Goal: Information Seeking & Learning: Find specific fact

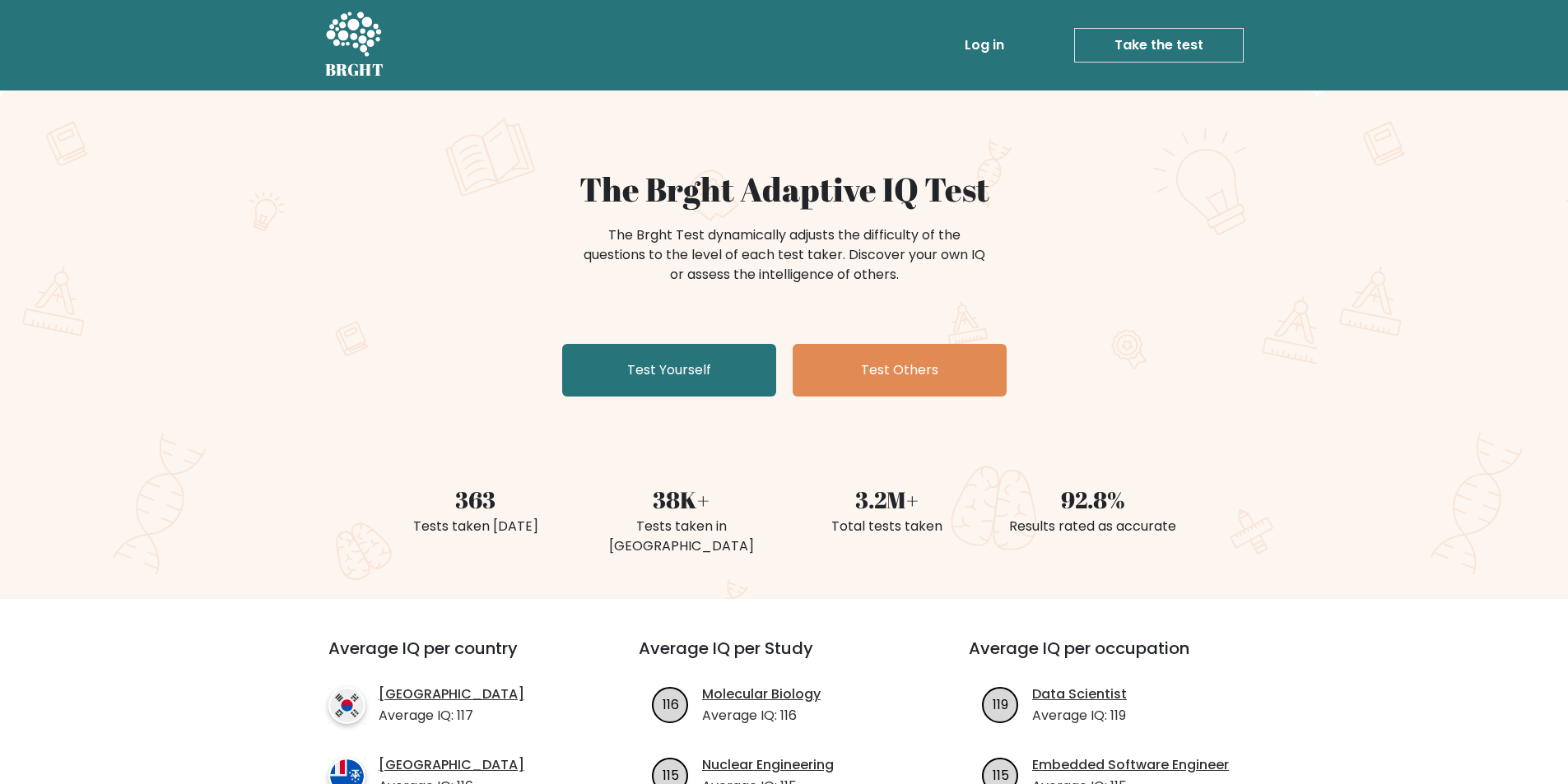
click at [371, 30] on icon at bounding box center [353, 35] width 57 height 50
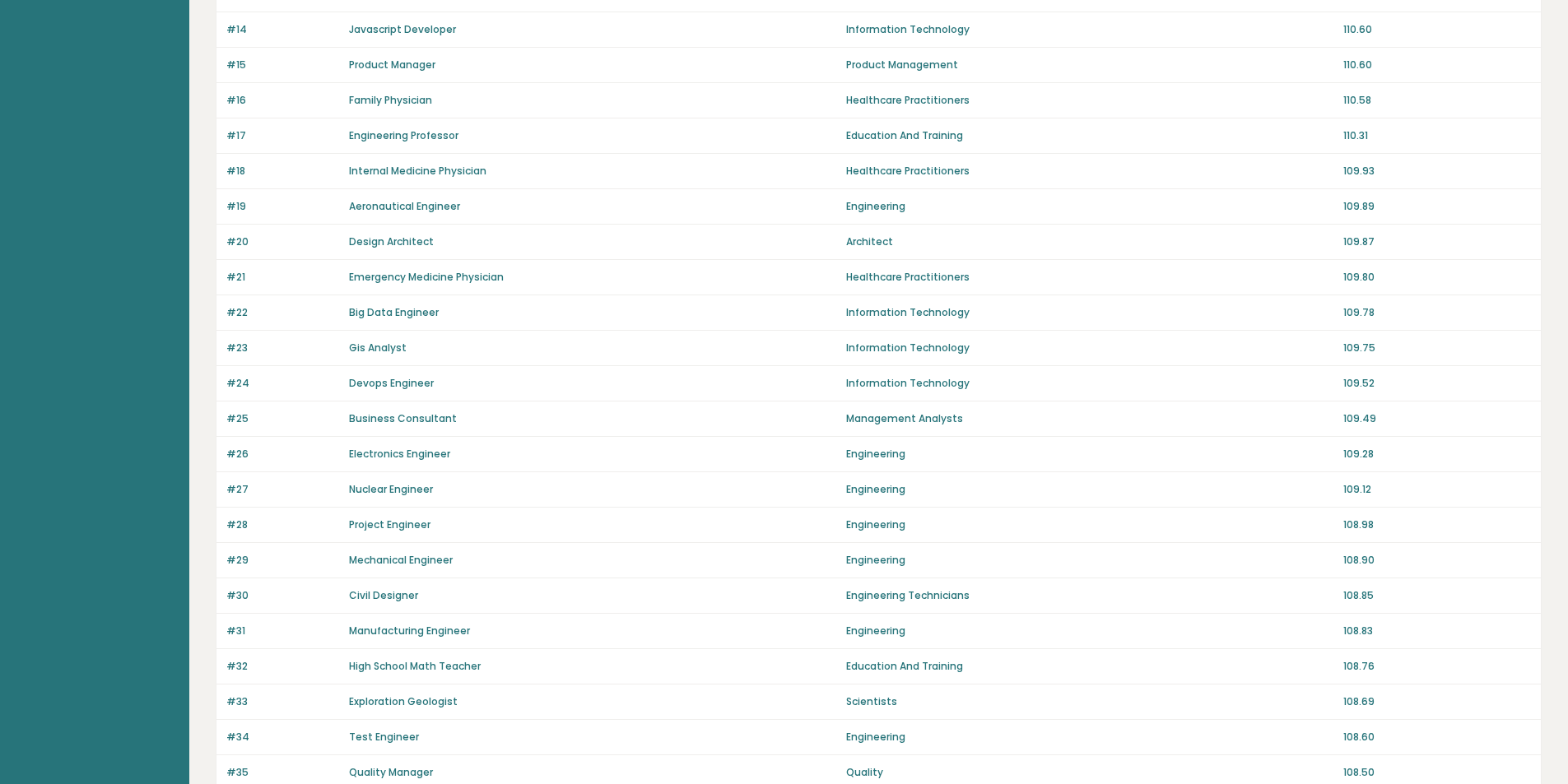
scroll to position [629, 0]
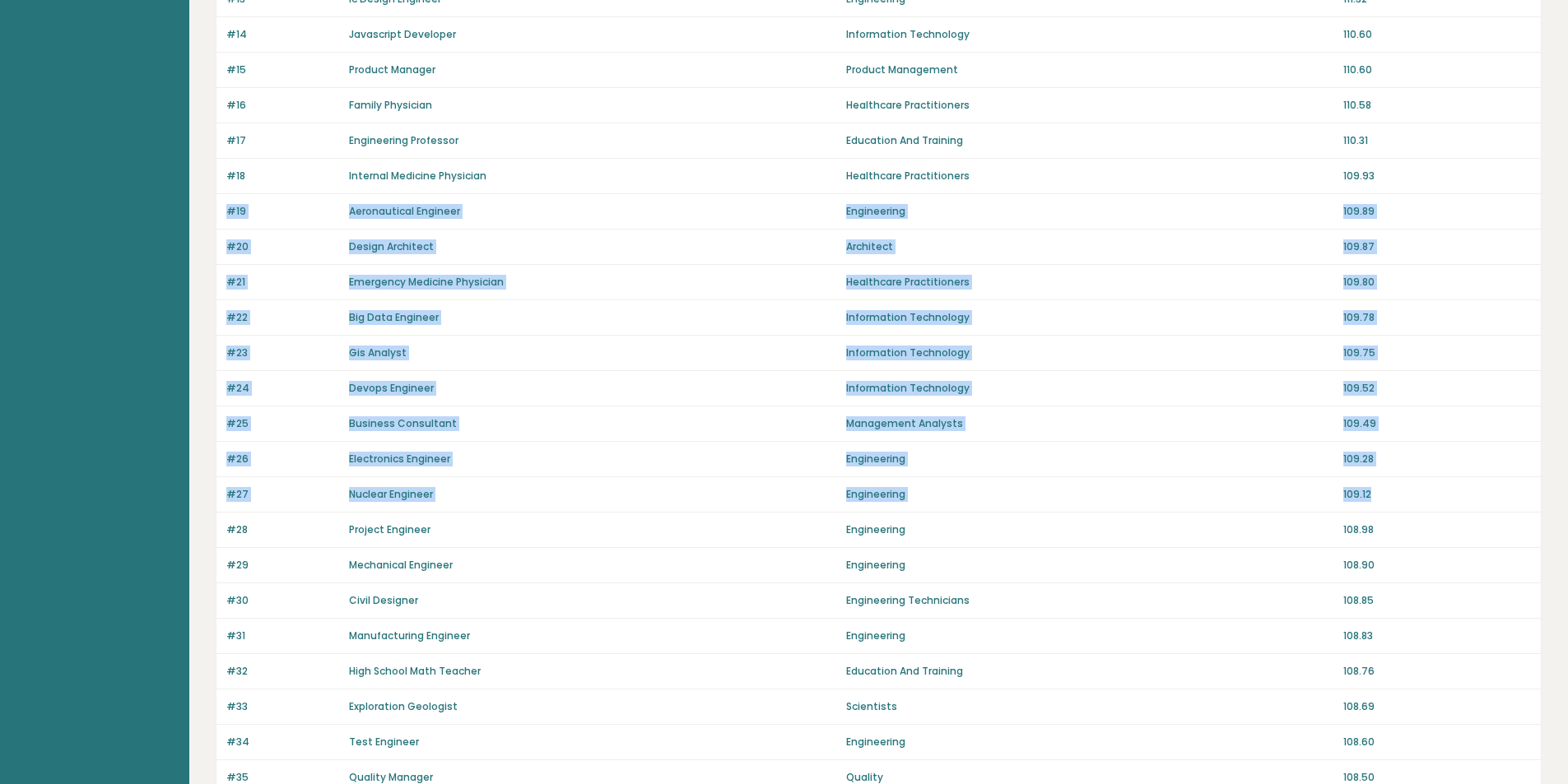
drag, startPoint x: 1404, startPoint y: 173, endPoint x: 1399, endPoint y: 506, distance: 333.0
click at [1399, 506] on div "Rank Jobtitle Category Avg IQ #1 Data Scientist Information Technology 119.08 #…" at bounding box center [879, 266] width 1326 height 1484
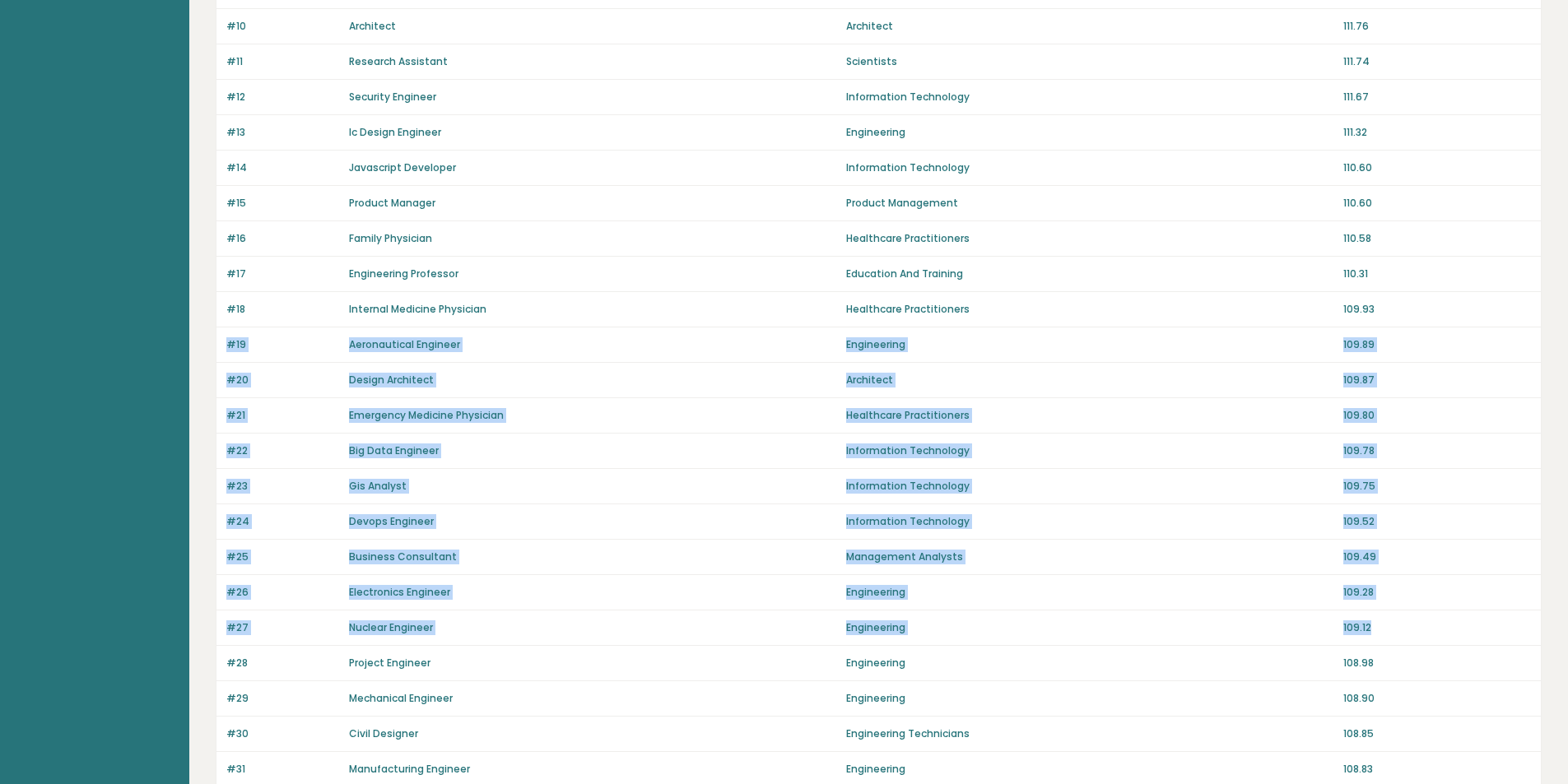
scroll to position [464, 0]
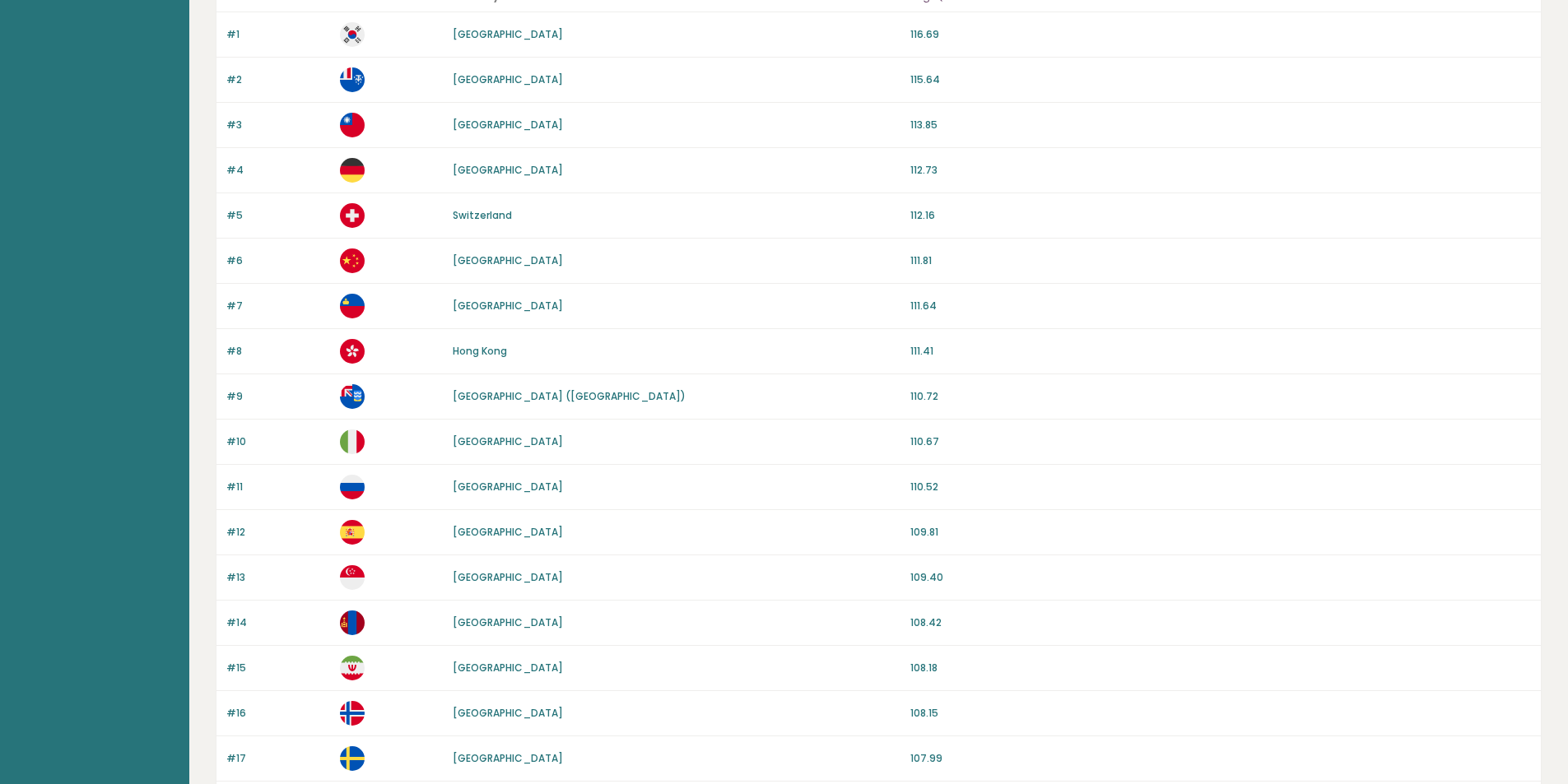
scroll to position [576, 0]
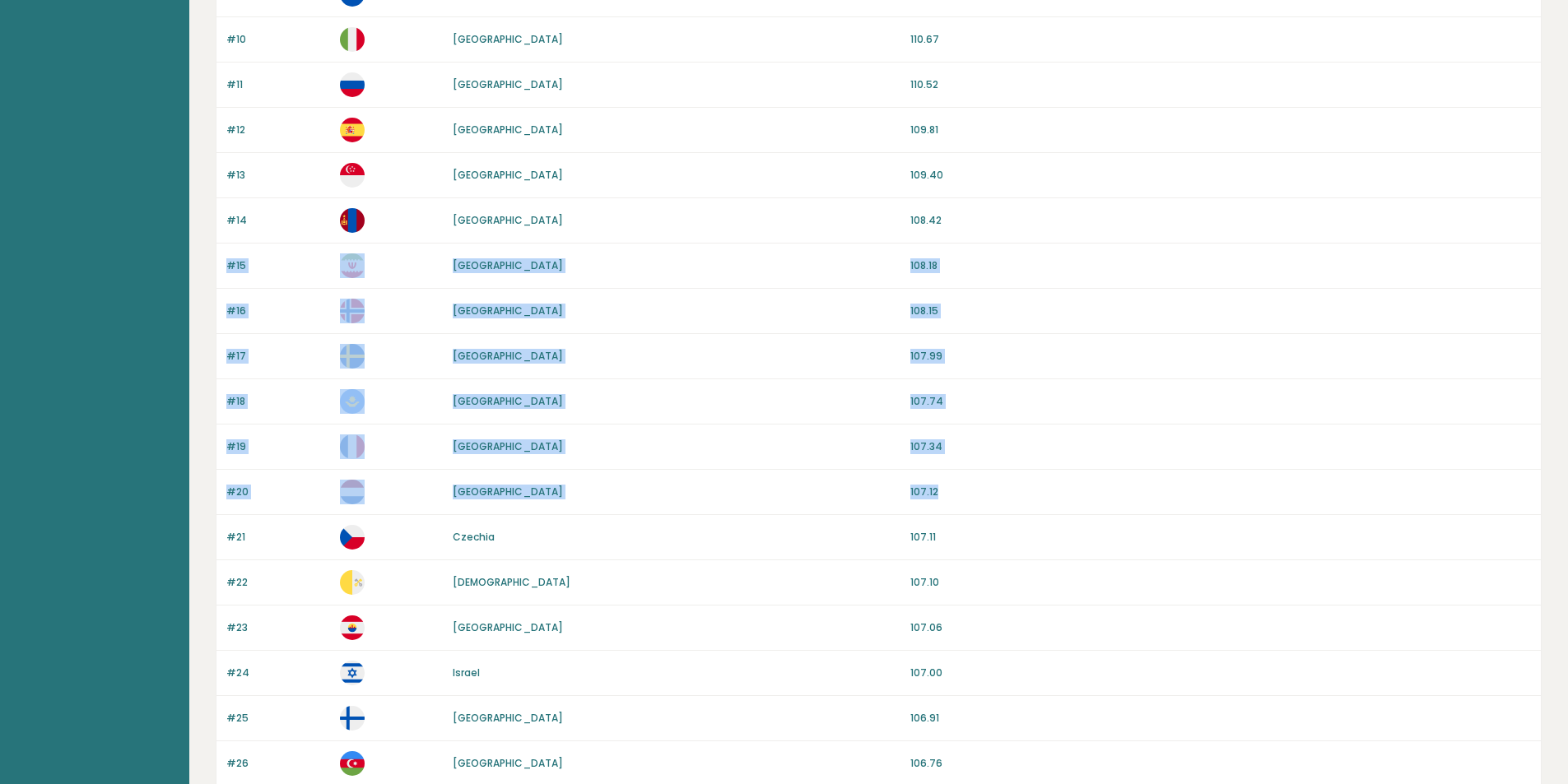
drag, startPoint x: 952, startPoint y: 221, endPoint x: 1025, endPoint y: 477, distance: 266.2
click at [1025, 477] on div "Rank Country Avg IQ #1 [GEOGRAPHIC_DATA] 116.69 #2 [GEOGRAPHIC_DATA] 115.64 #3 …" at bounding box center [879, 516] width 1326 height 1878
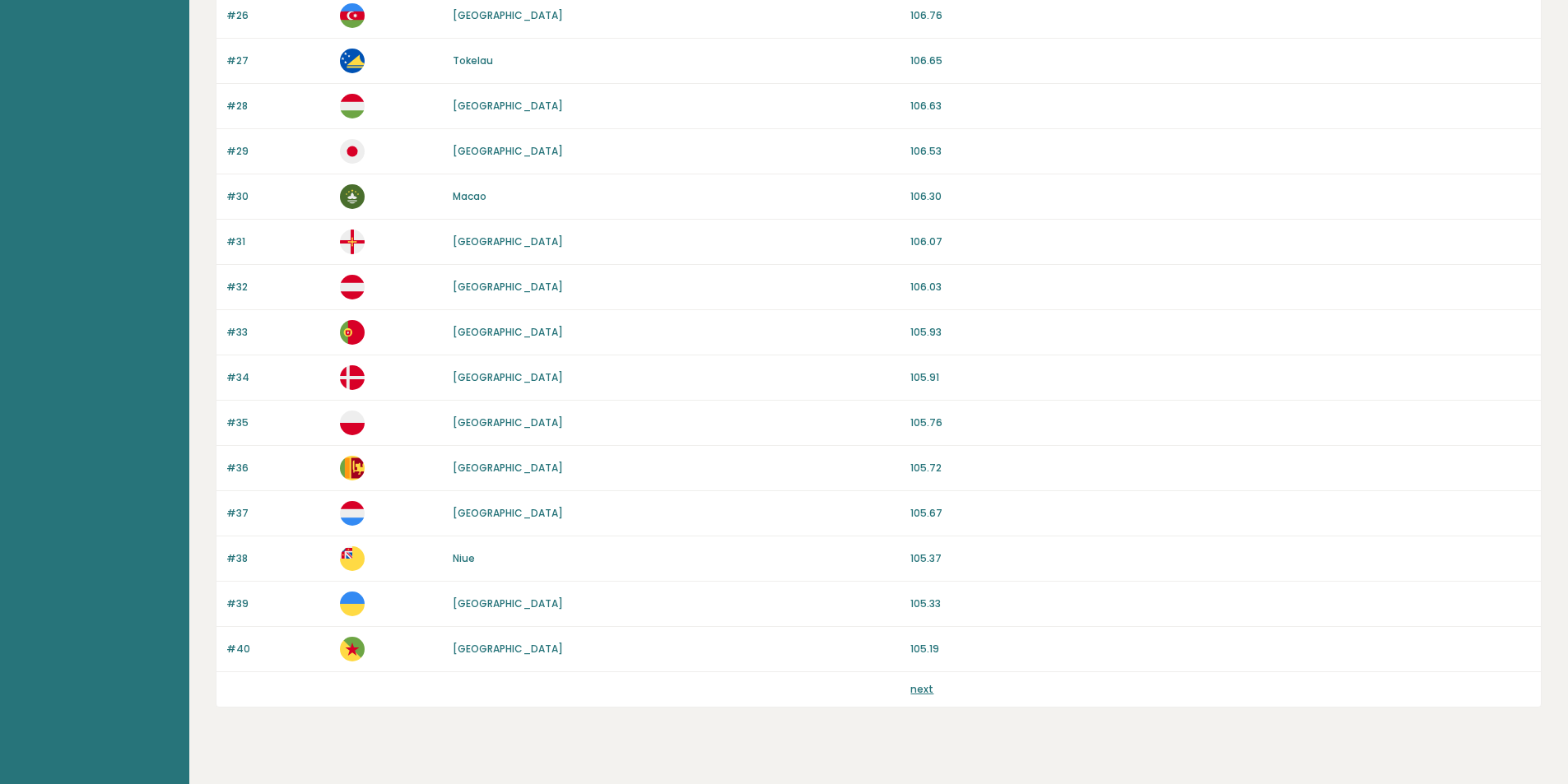
scroll to position [1353, 0]
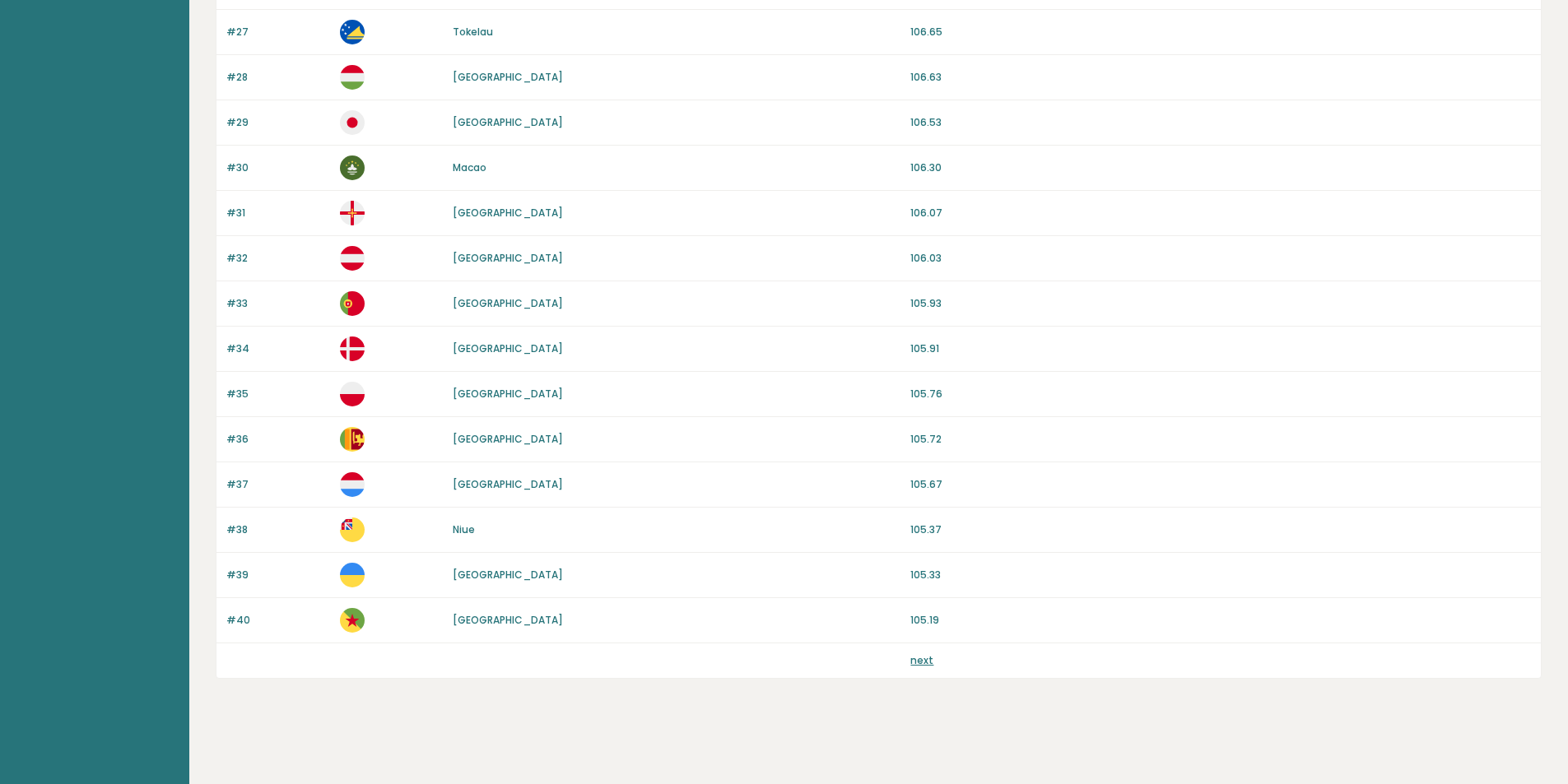
click at [920, 662] on link "next" at bounding box center [922, 660] width 23 height 14
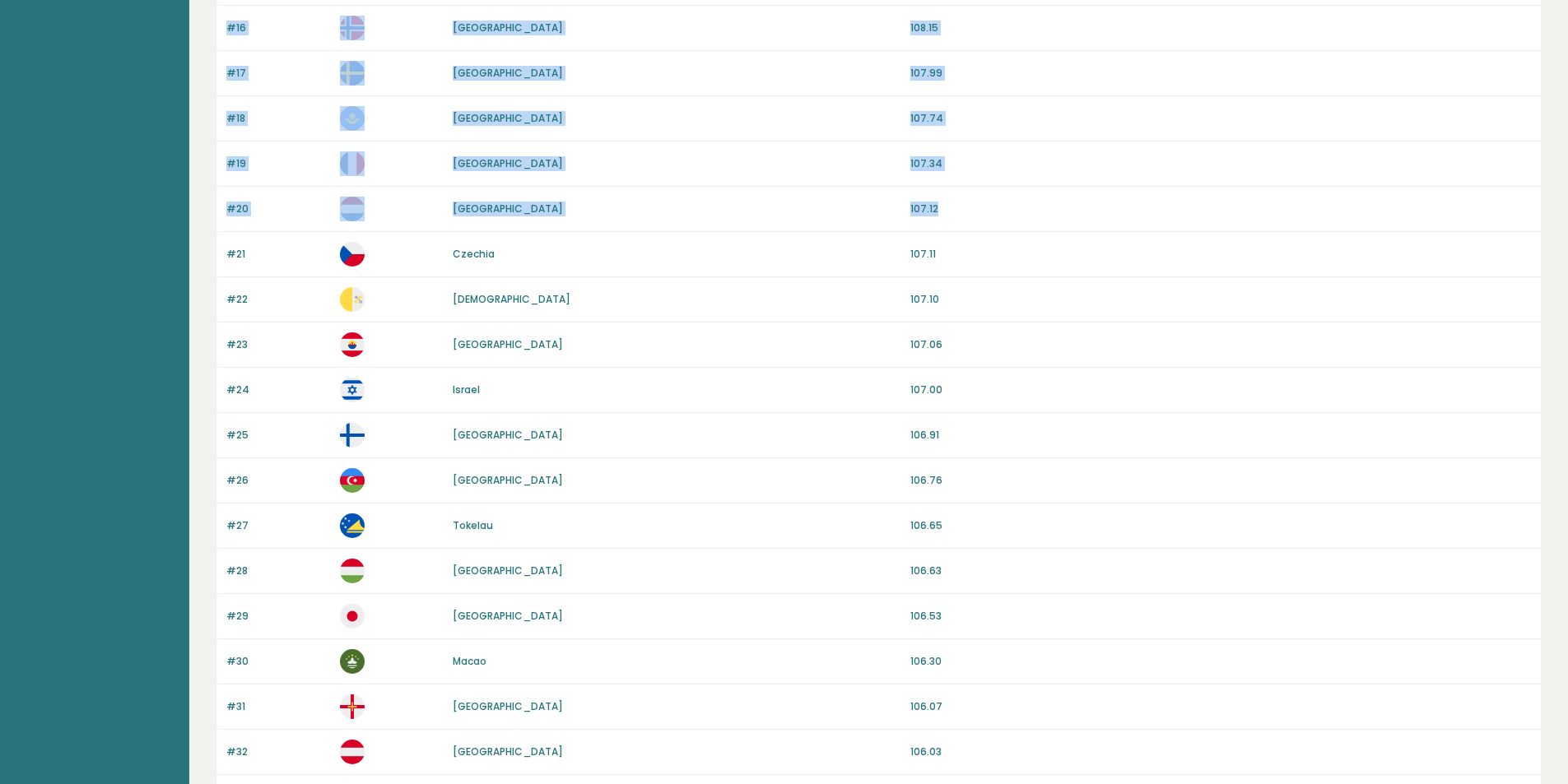
scroll to position [448, 0]
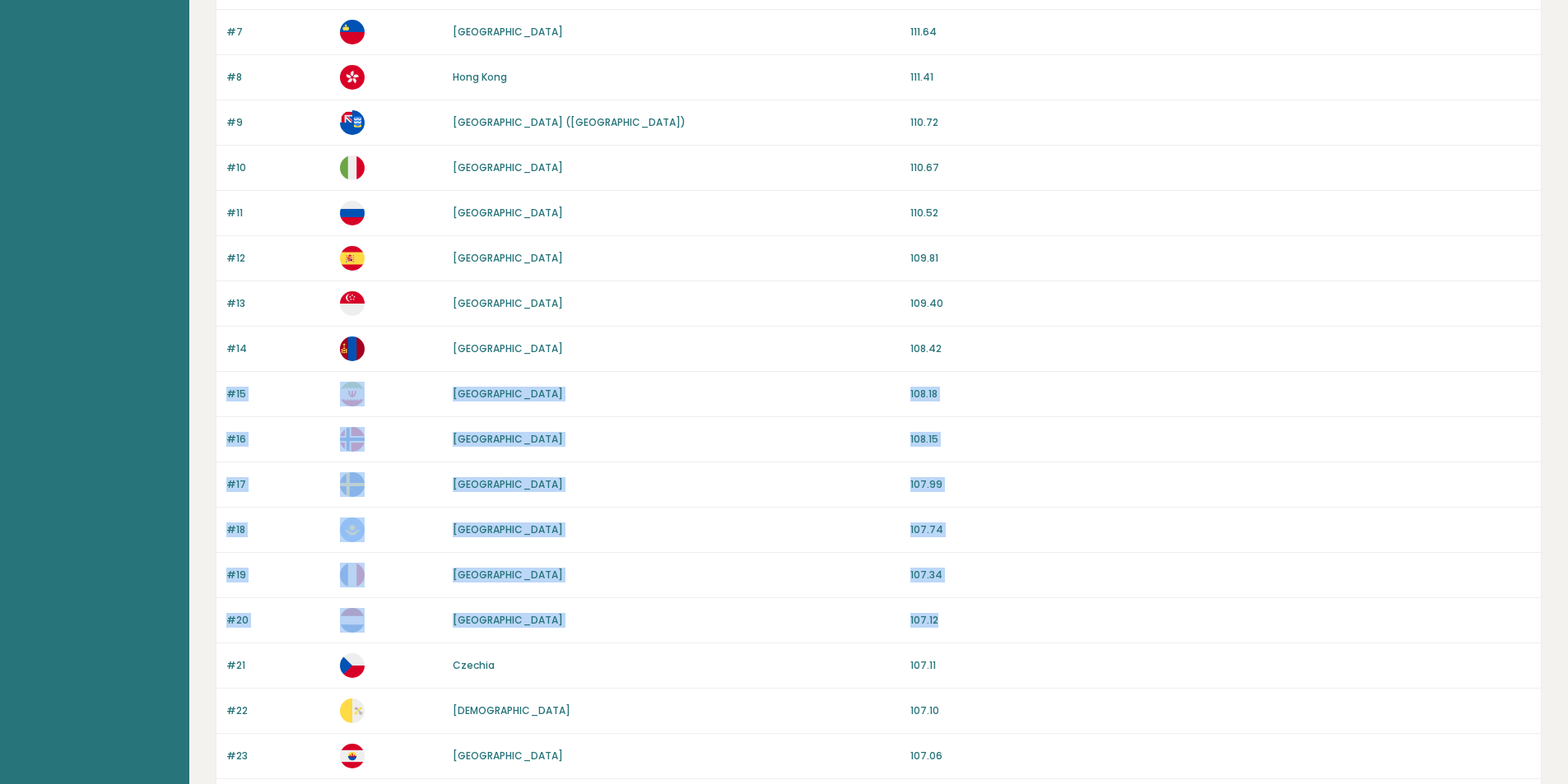
click at [1414, 490] on p "107.99" at bounding box center [1221, 485] width 621 height 15
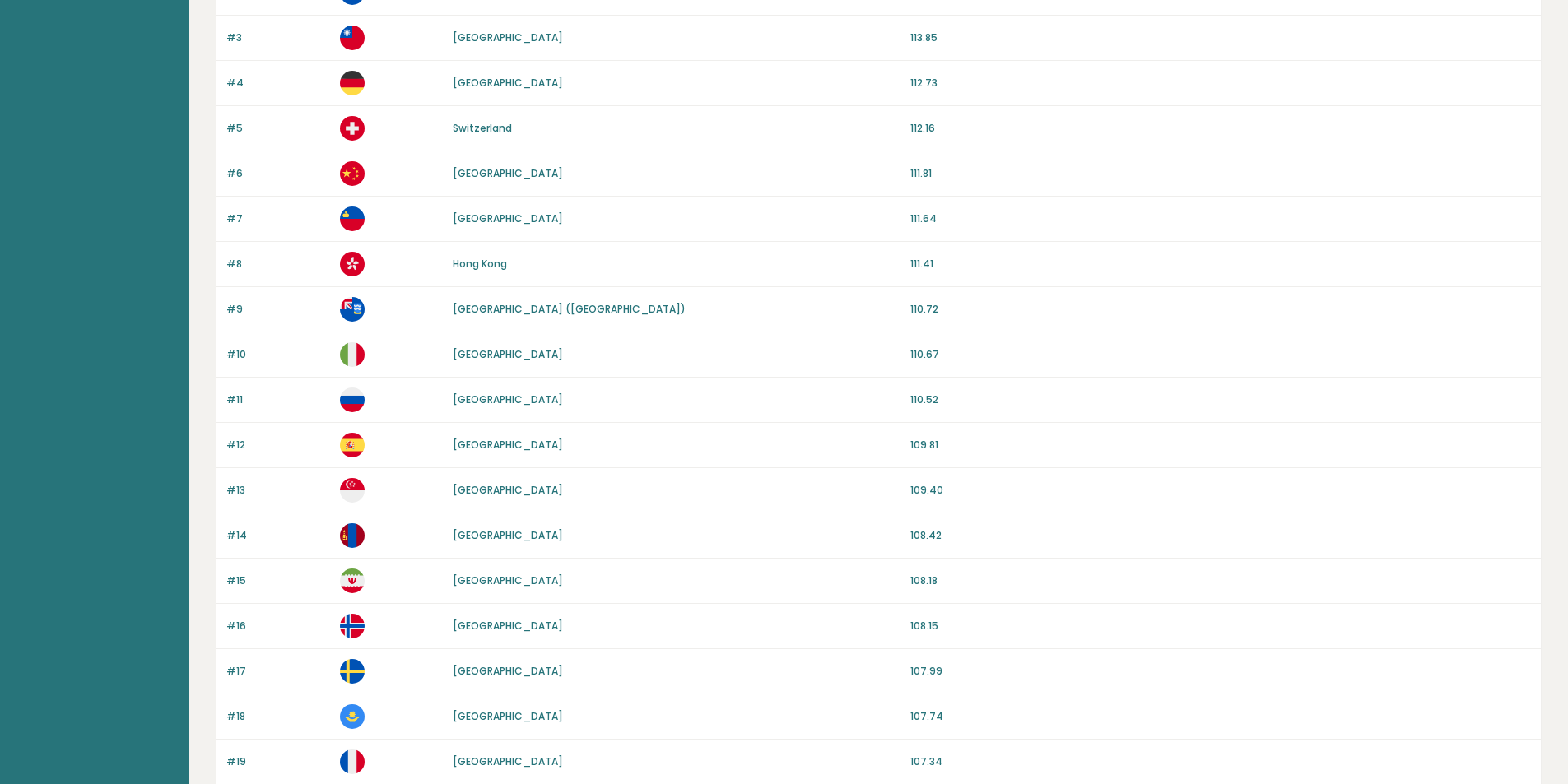
scroll to position [0, 0]
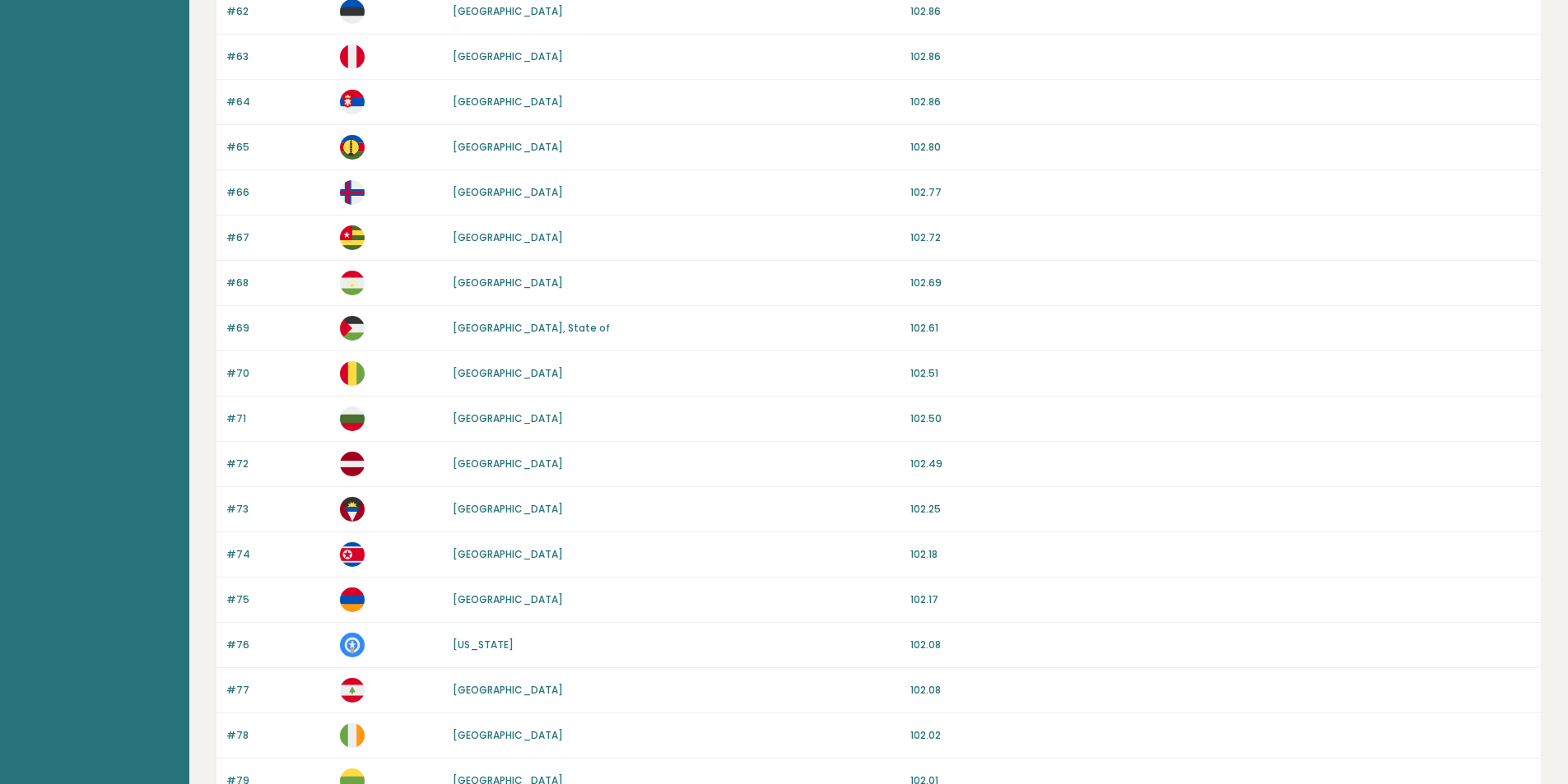
scroll to position [1353, 0]
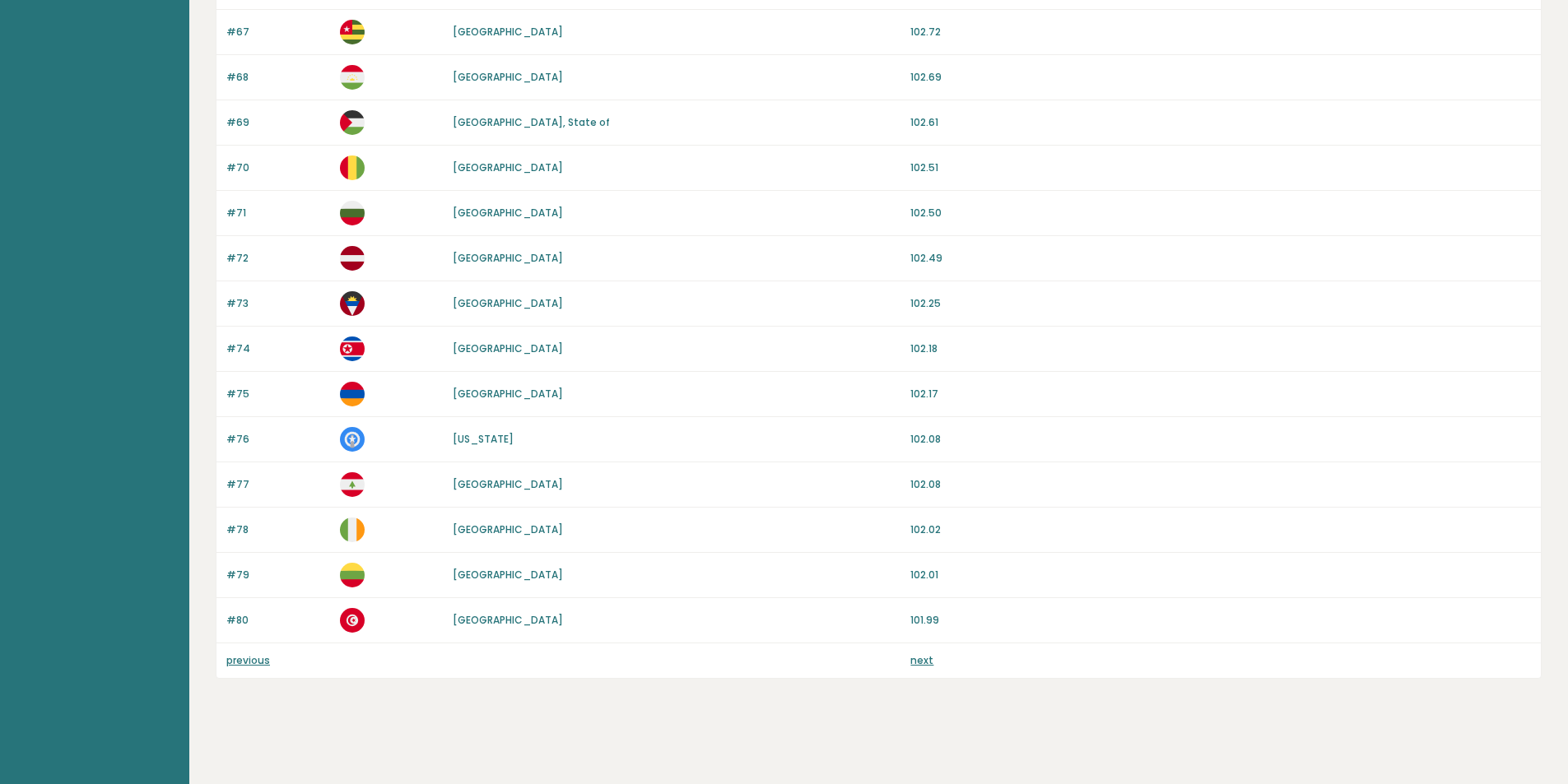
click at [927, 659] on link "next" at bounding box center [922, 660] width 23 height 14
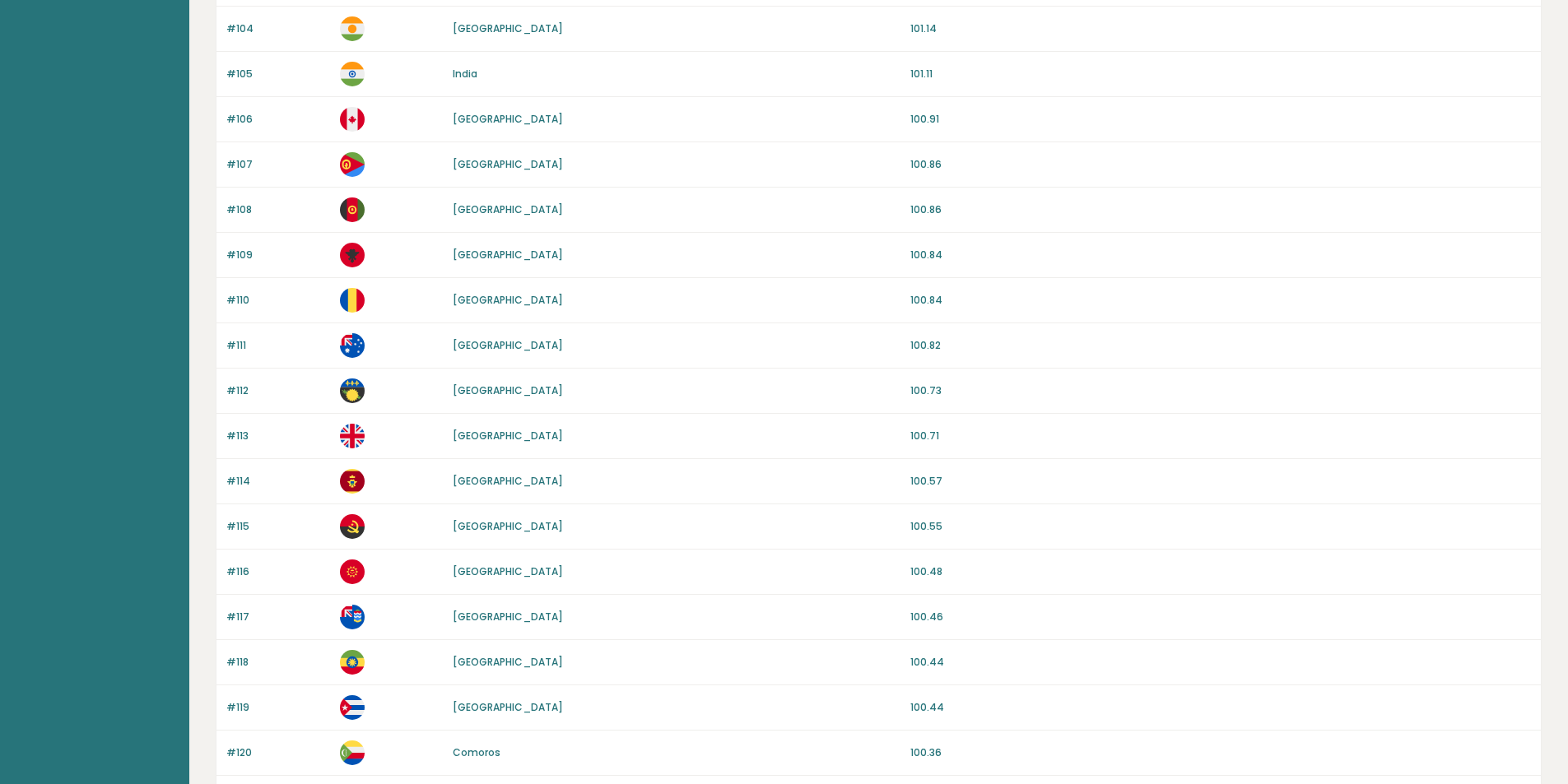
scroll to position [1353, 0]
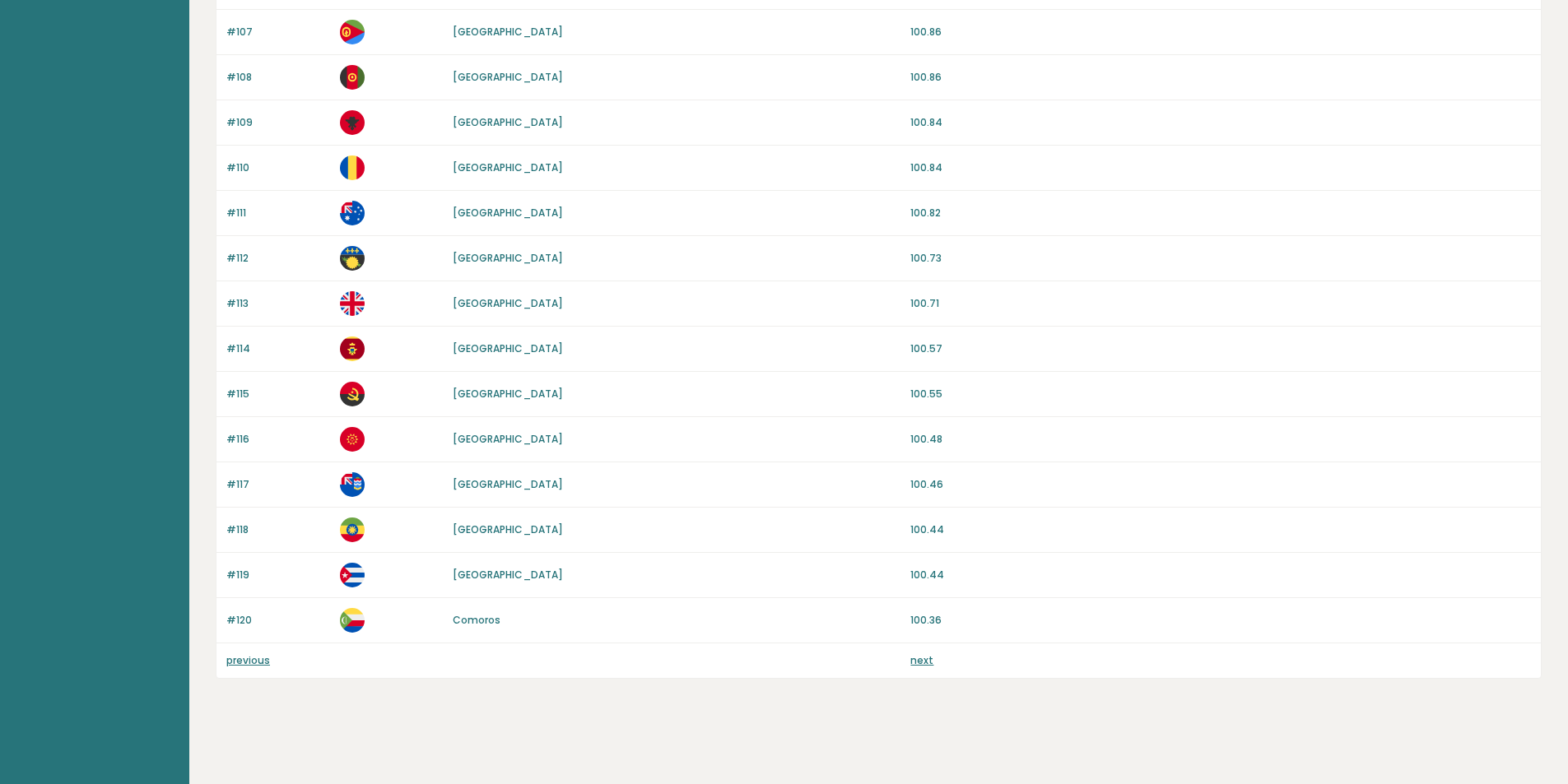
click at [927, 655] on link "next" at bounding box center [922, 660] width 23 height 14
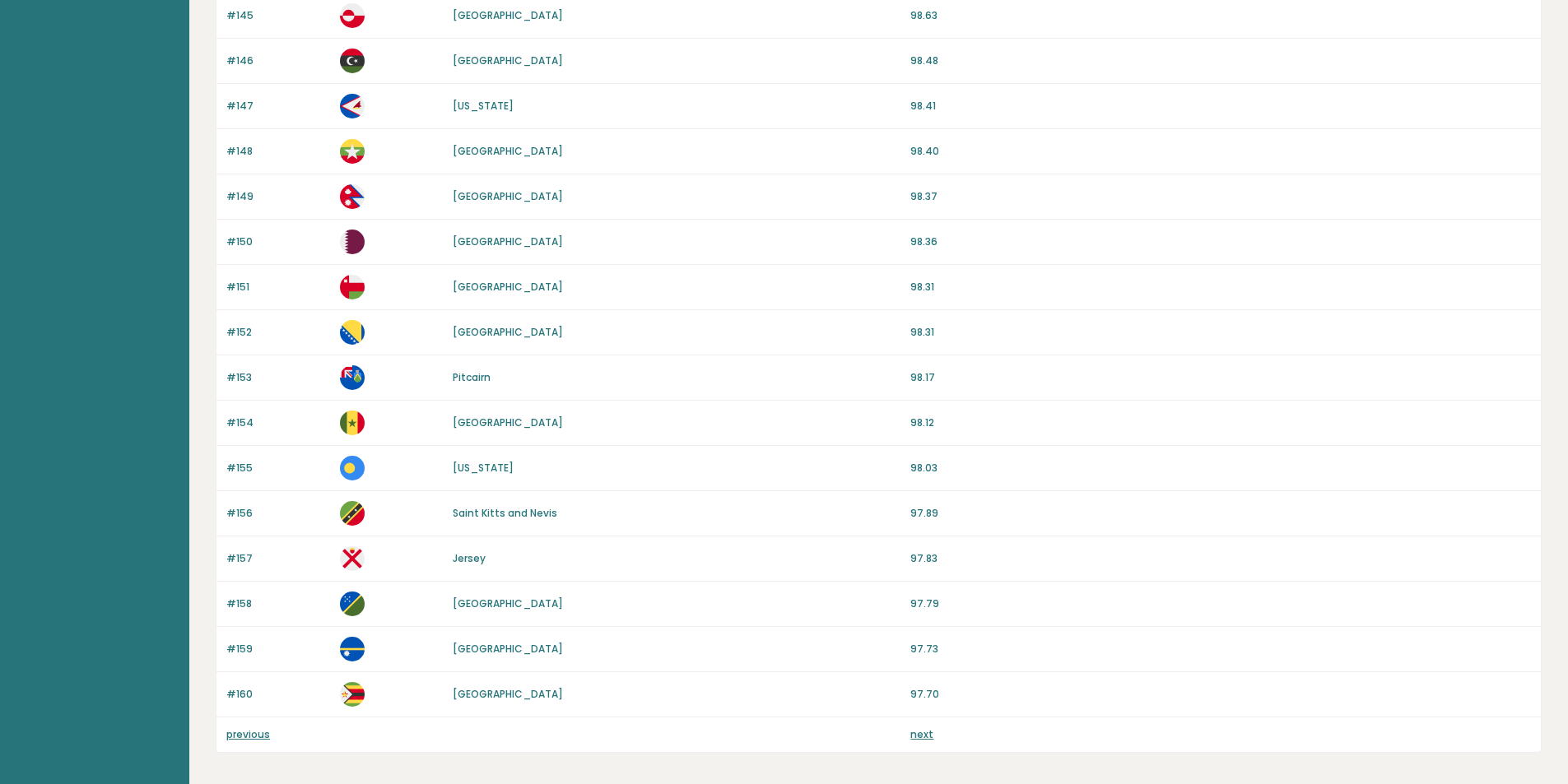
scroll to position [1317, 0]
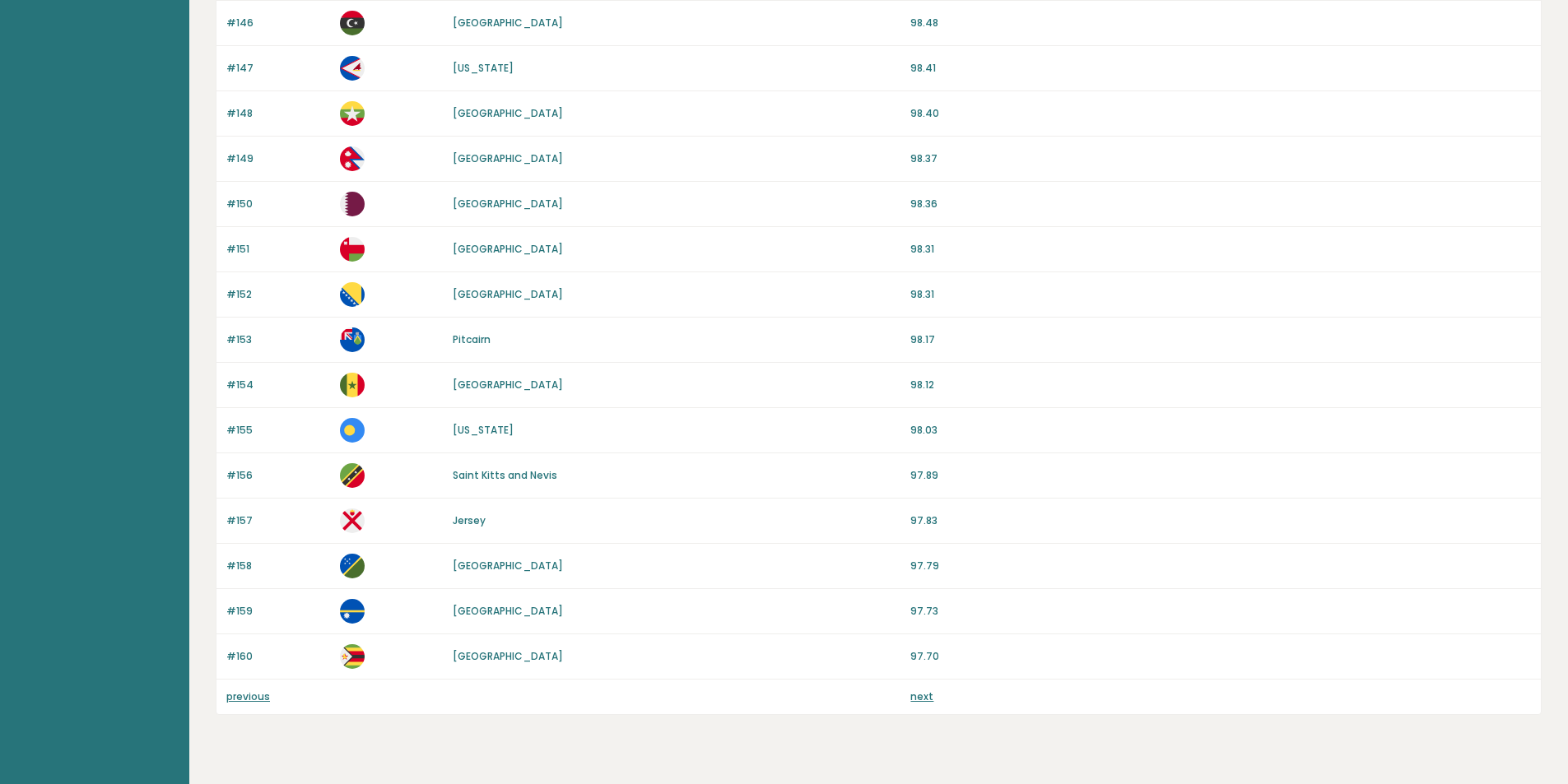
click at [927, 691] on link "next" at bounding box center [922, 696] width 23 height 14
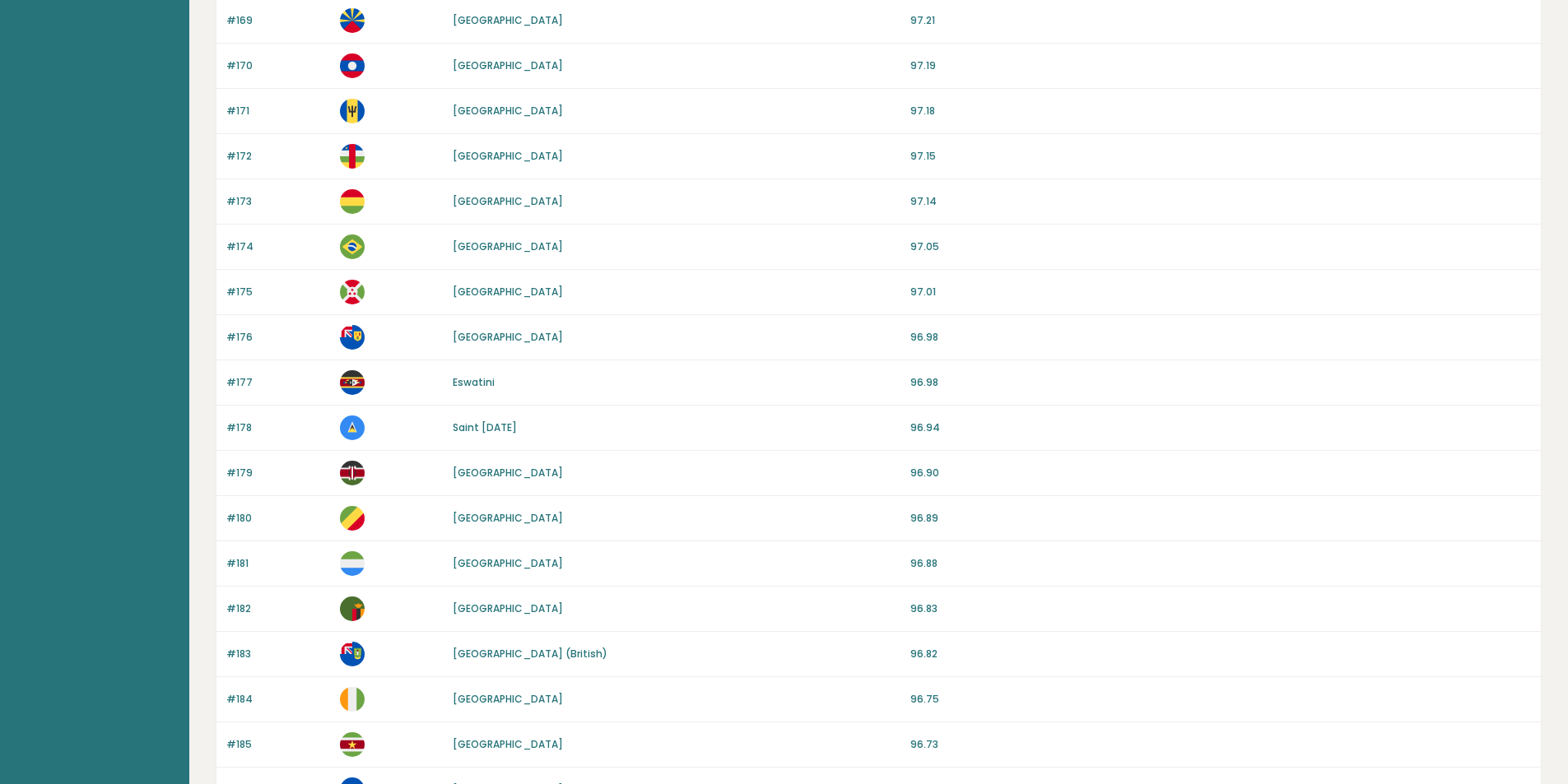
scroll to position [576, 0]
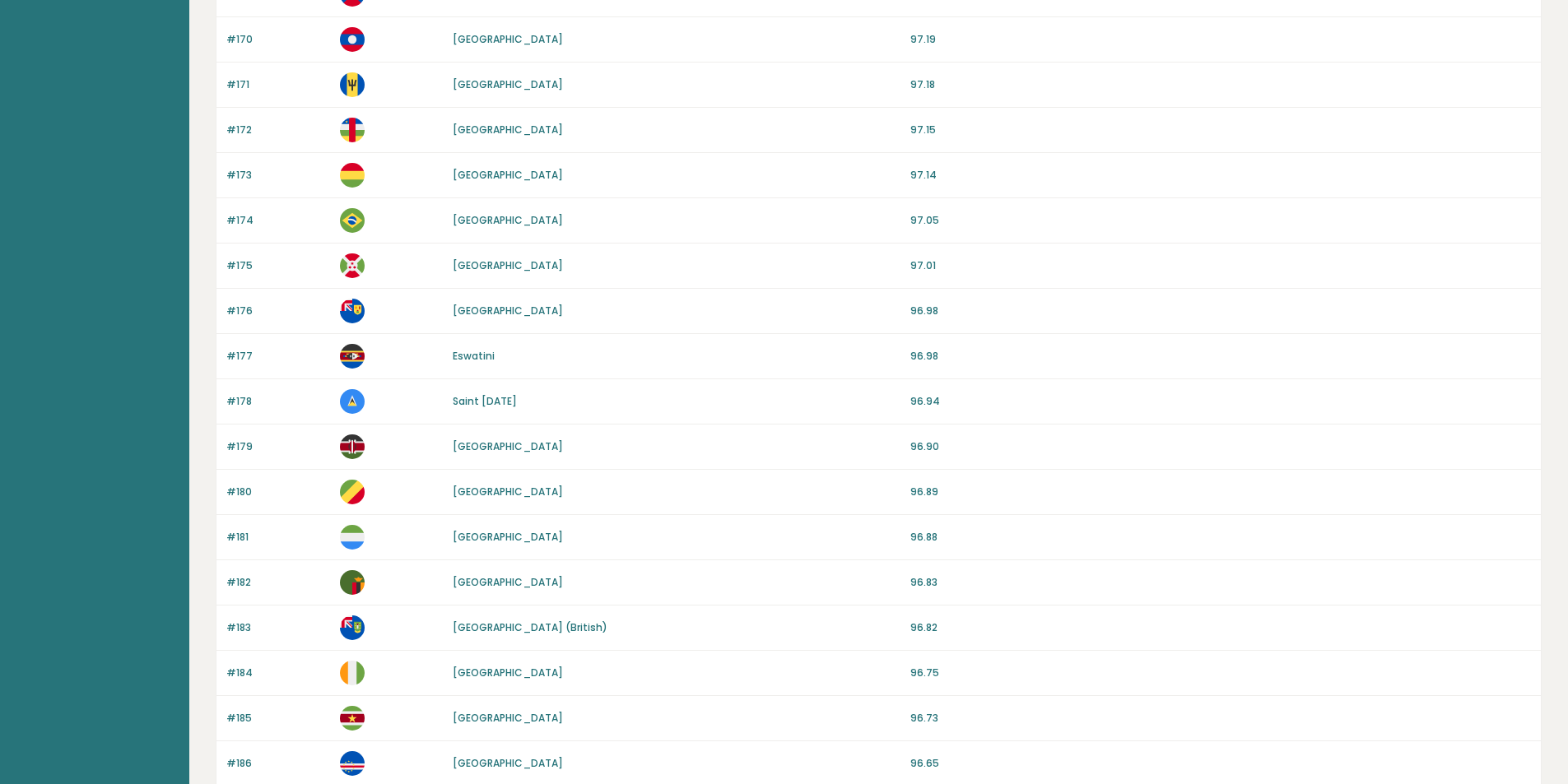
drag, startPoint x: 178, startPoint y: 223, endPoint x: 1091, endPoint y: 239, distance: 913.1
click at [1091, 239] on main "Brght Take the test Test others Average IQ scores per country It is important t…" at bounding box center [784, 492] width 1568 height 2137
click at [1091, 236] on div "#174 [GEOGRAPHIC_DATA] 97.05" at bounding box center [879, 221] width 1324 height 46
click at [472, 220] on link "[GEOGRAPHIC_DATA]" at bounding box center [508, 220] width 110 height 14
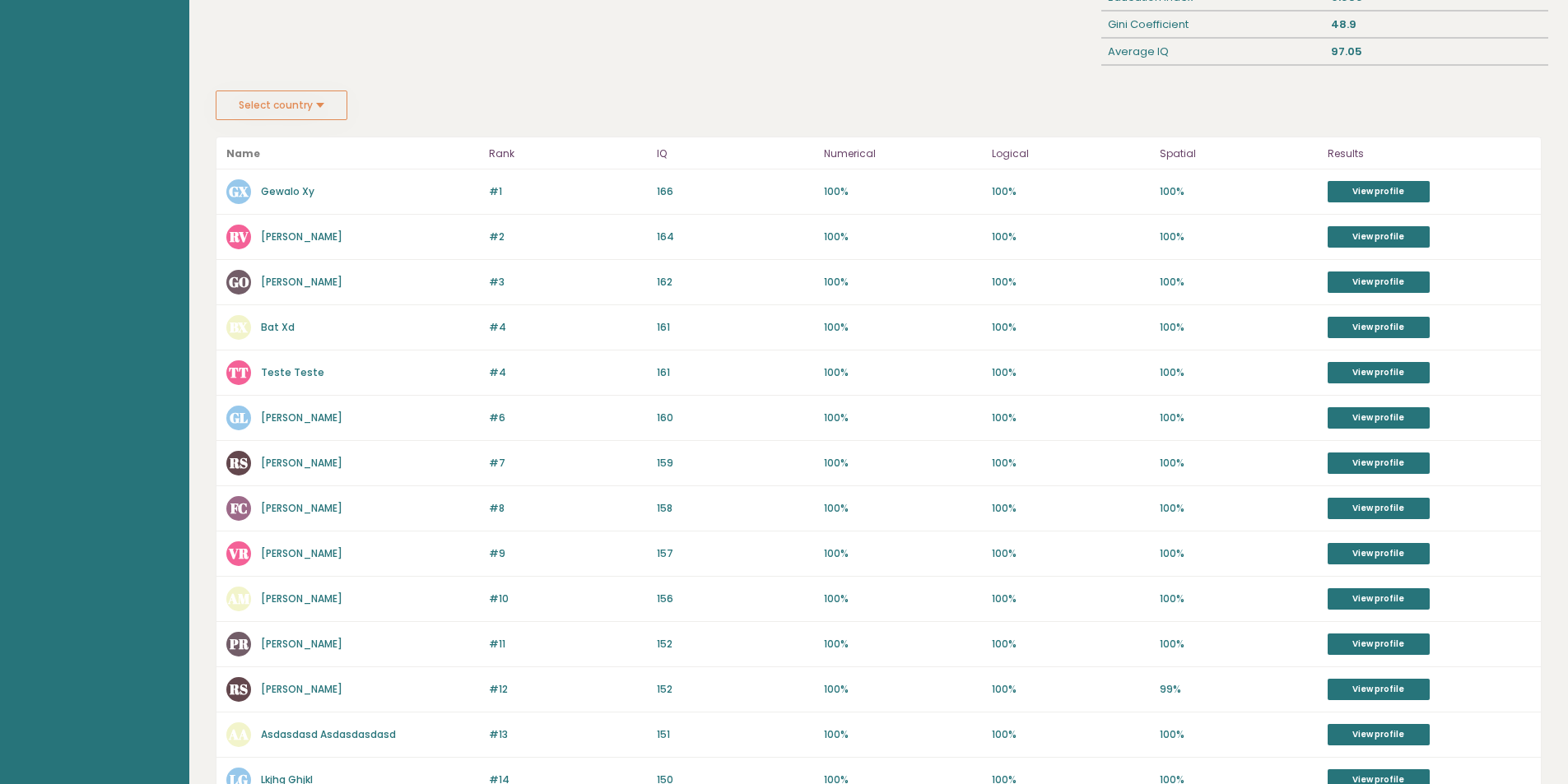
scroll to position [247, 0]
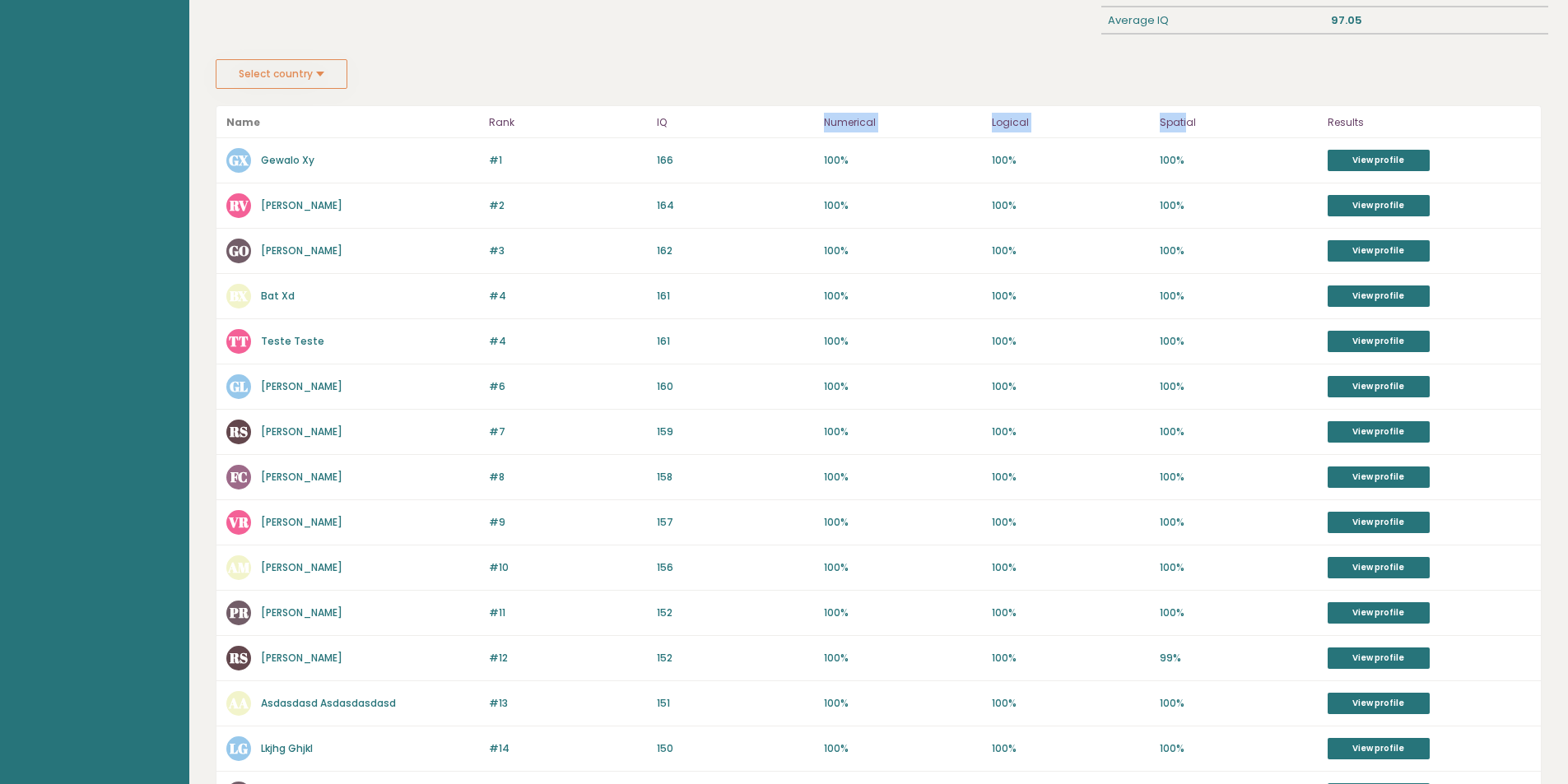
drag, startPoint x: 821, startPoint y: 119, endPoint x: 1190, endPoint y: 133, distance: 369.3
click at [1188, 133] on header "Name Rank IQ Numerical Logical Spatial Results" at bounding box center [879, 122] width 1324 height 32
click at [1195, 133] on header "Name Rank IQ Numerical Logical Spatial Results" at bounding box center [879, 122] width 1324 height 32
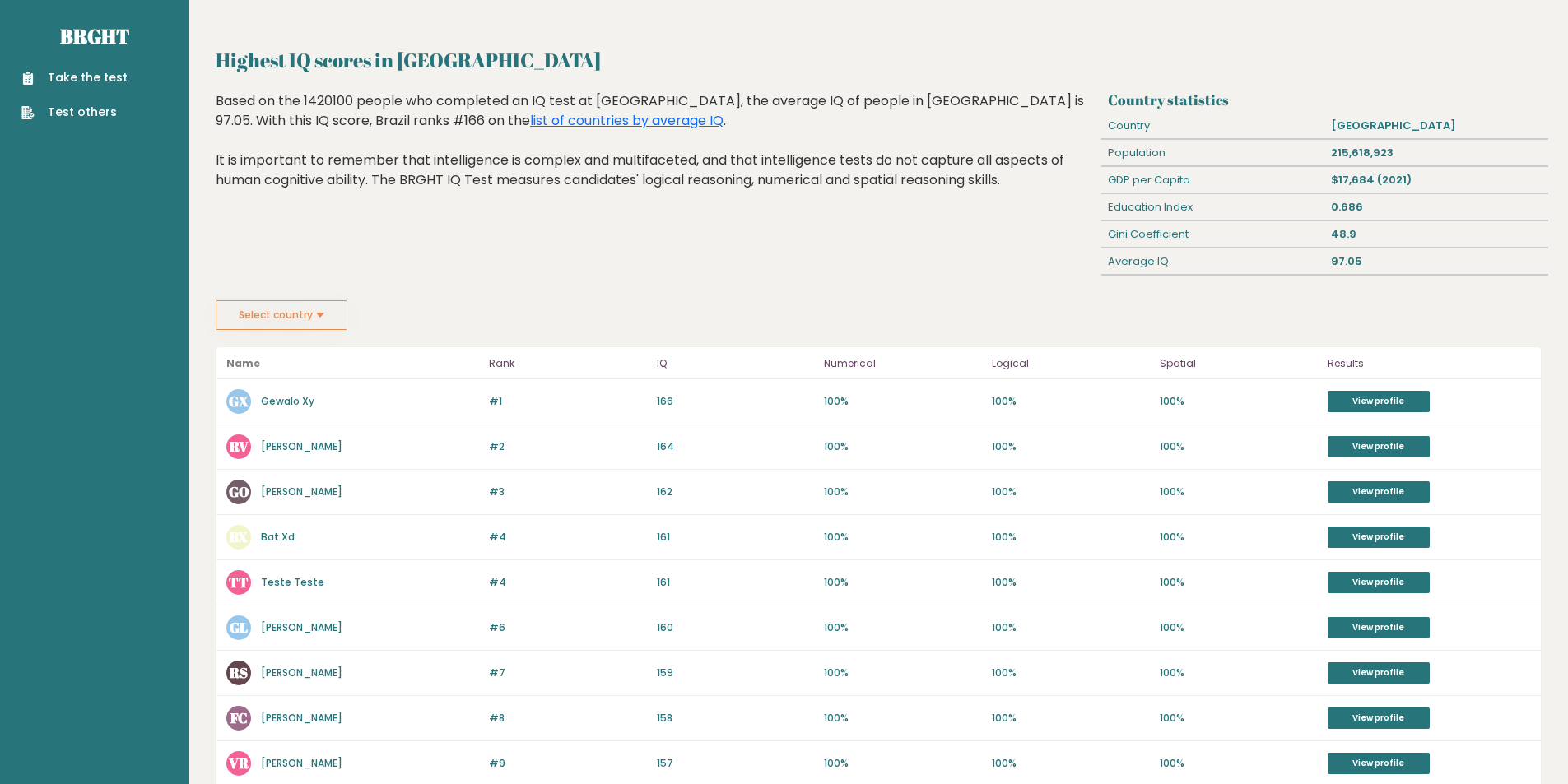
scroll to position [0, 0]
